Goal: Information Seeking & Learning: Find specific fact

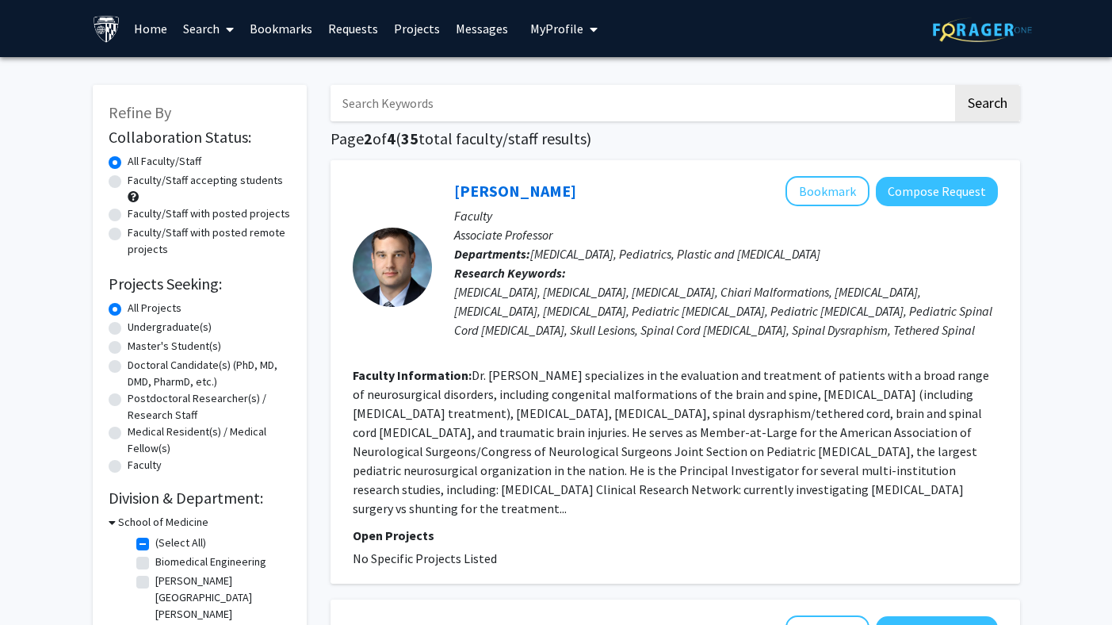
click at [506, 101] on input "Search Keywords" at bounding box center [642, 103] width 622 height 36
type input "[PERSON_NAME]"
click at [955, 85] on button "Search" at bounding box center [987, 103] width 65 height 36
checkbox input "false"
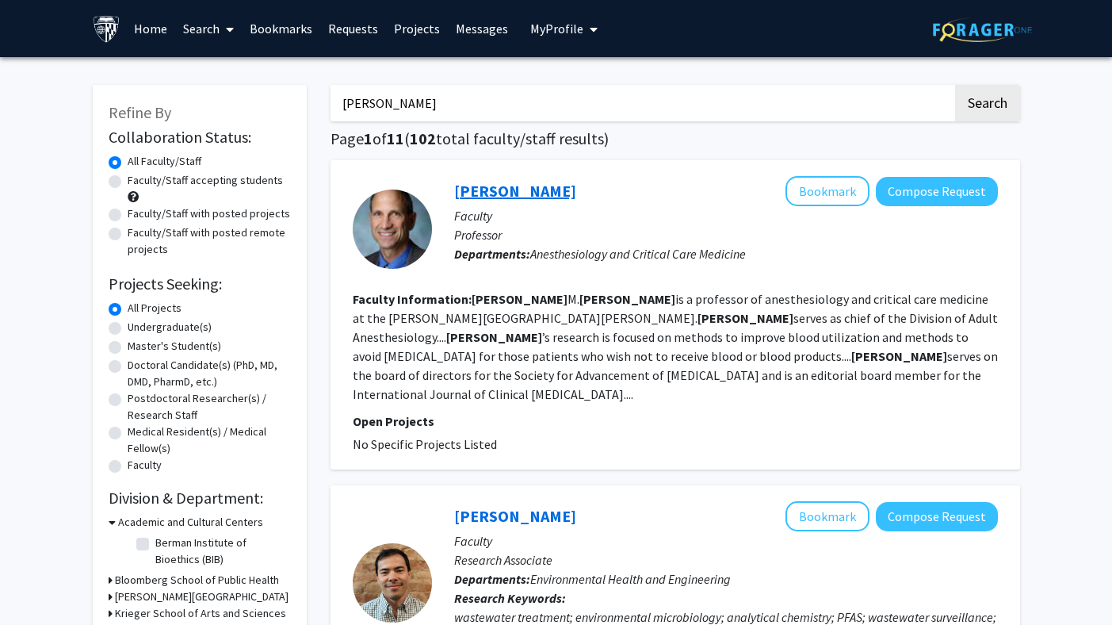
click at [524, 193] on link "[PERSON_NAME]" at bounding box center [515, 191] width 122 height 20
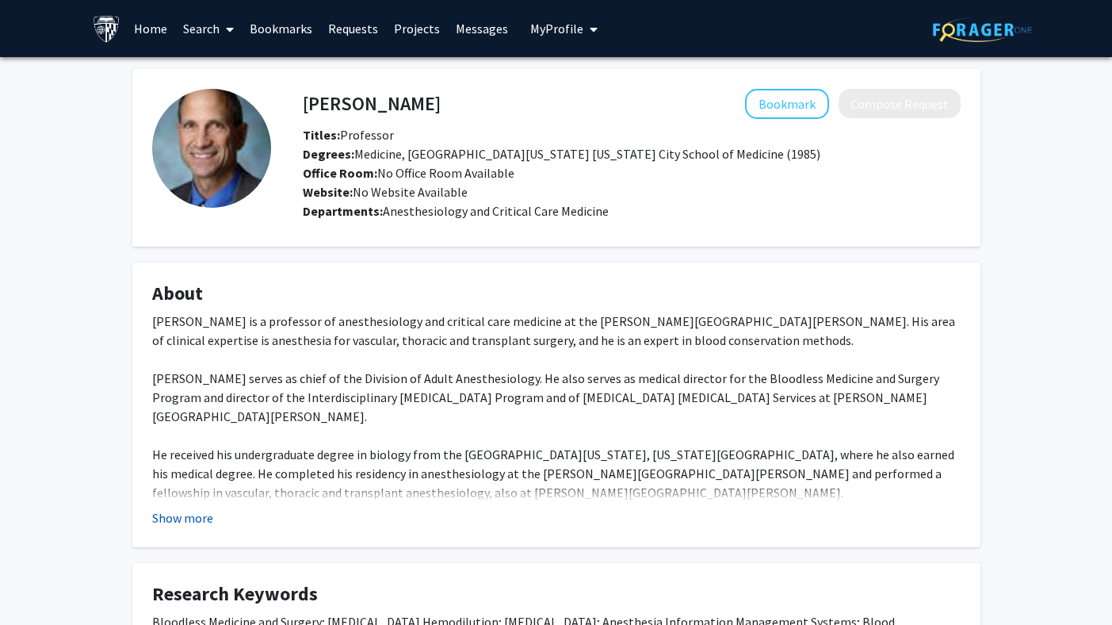
click at [192, 508] on button "Show more" at bounding box center [182, 517] width 61 height 19
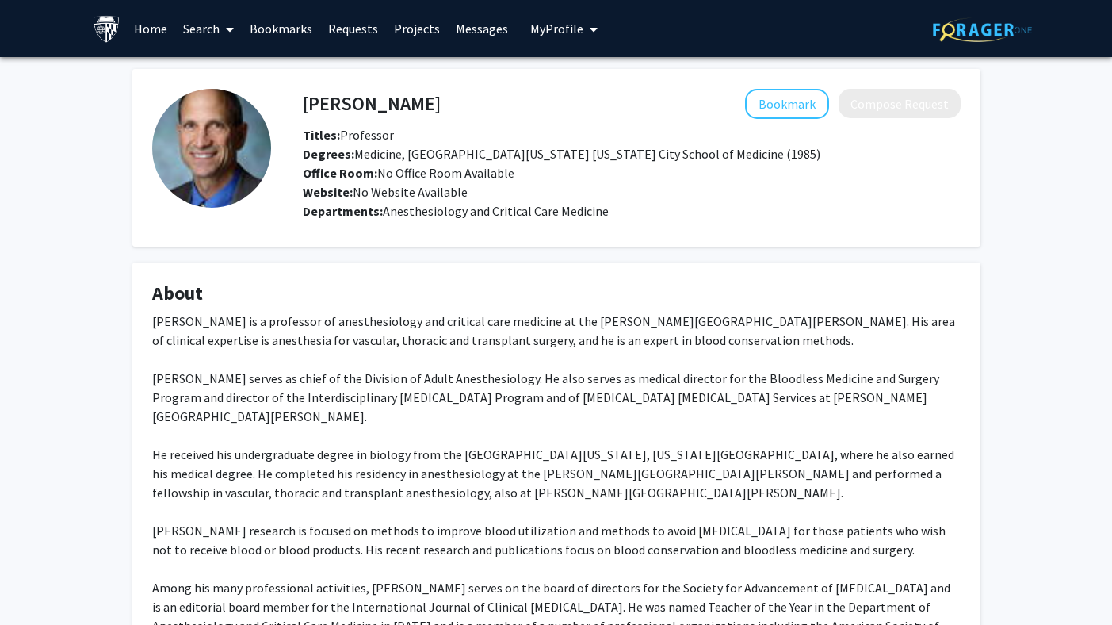
click at [300, 469] on div "[PERSON_NAME] is a professor of anesthesiology and critical care medicine at th…" at bounding box center [556, 491] width 808 height 361
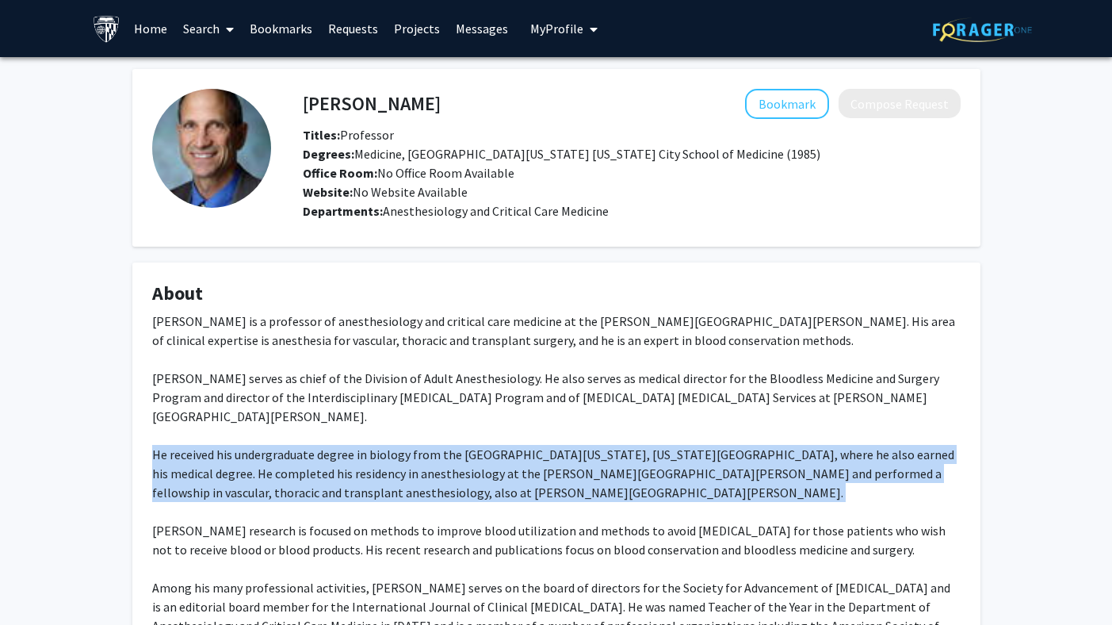
click at [300, 469] on div "[PERSON_NAME] is a professor of anesthesiology and critical care medicine at th…" at bounding box center [556, 491] width 808 height 361
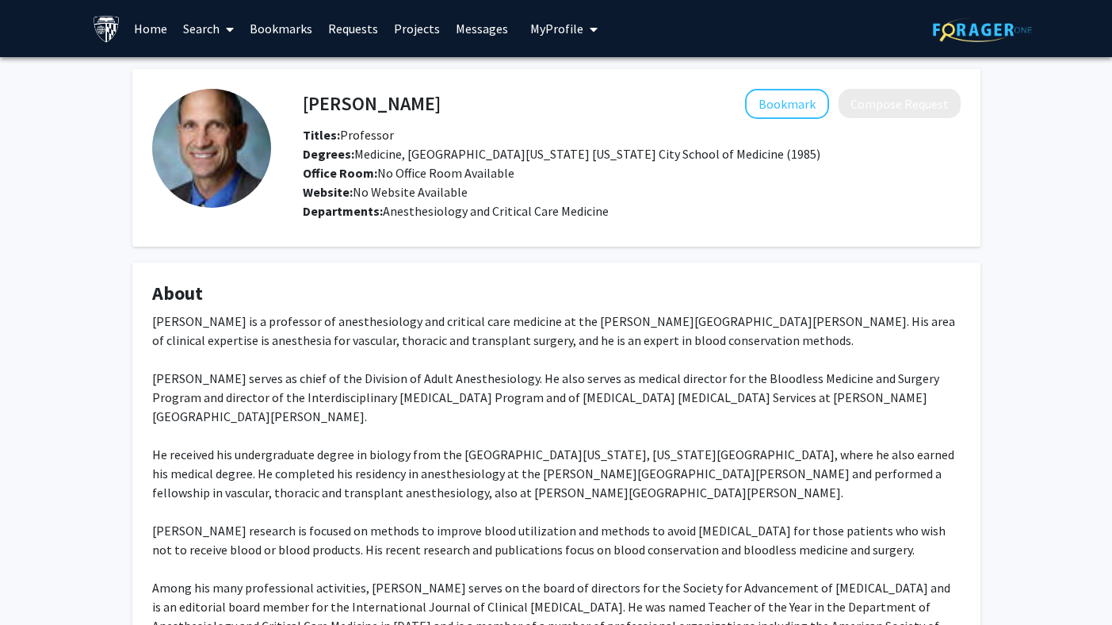
click at [300, 469] on div "[PERSON_NAME] is a professor of anesthesiology and critical care medicine at th…" at bounding box center [556, 491] width 808 height 361
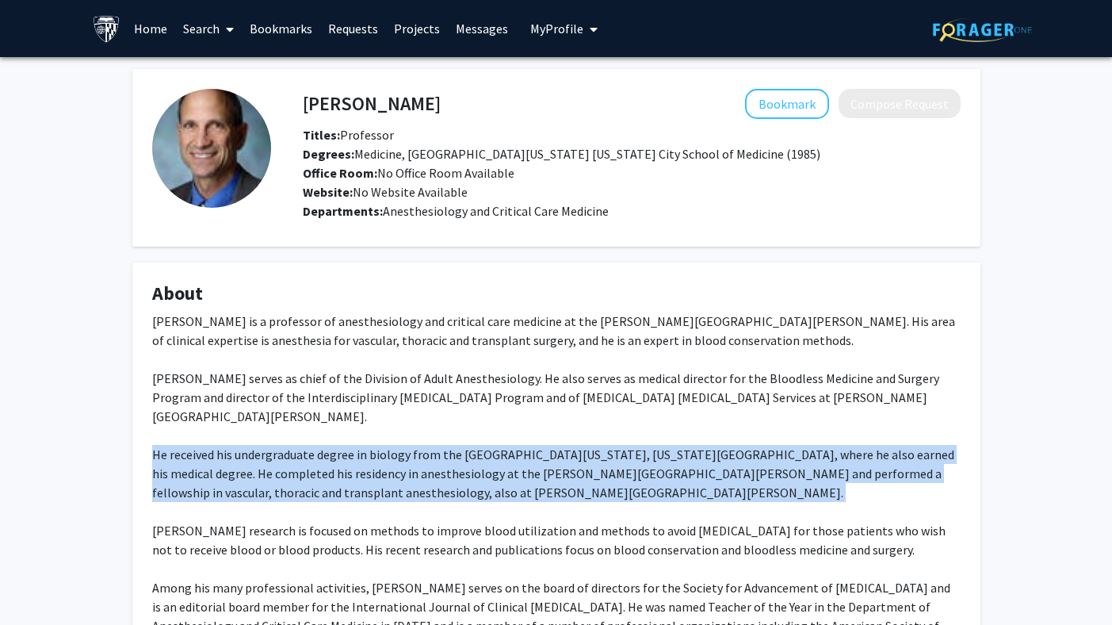
click at [300, 469] on div "[PERSON_NAME] is a professor of anesthesiology and critical care medicine at th…" at bounding box center [556, 491] width 808 height 361
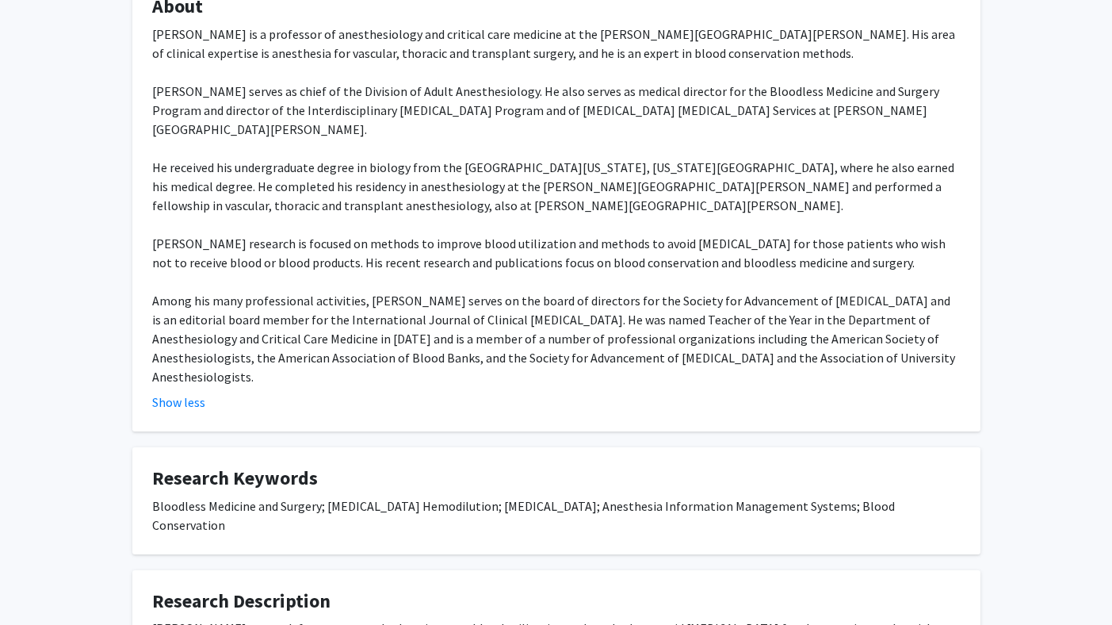
scroll to position [283, 0]
